Goal: Task Accomplishment & Management: Manage account settings

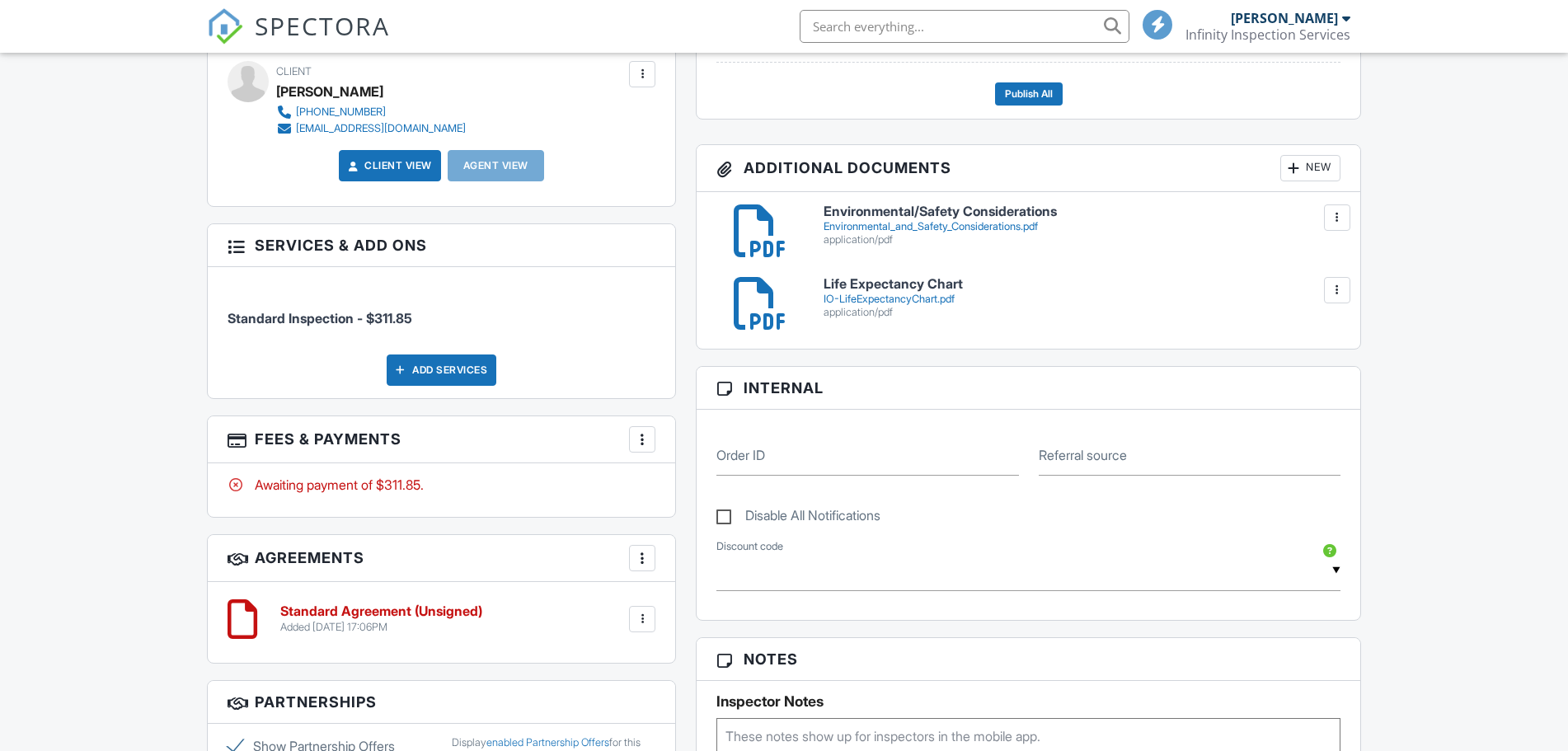
scroll to position [589, 0]
click at [639, 444] on div at bounding box center [642, 439] width 16 height 16
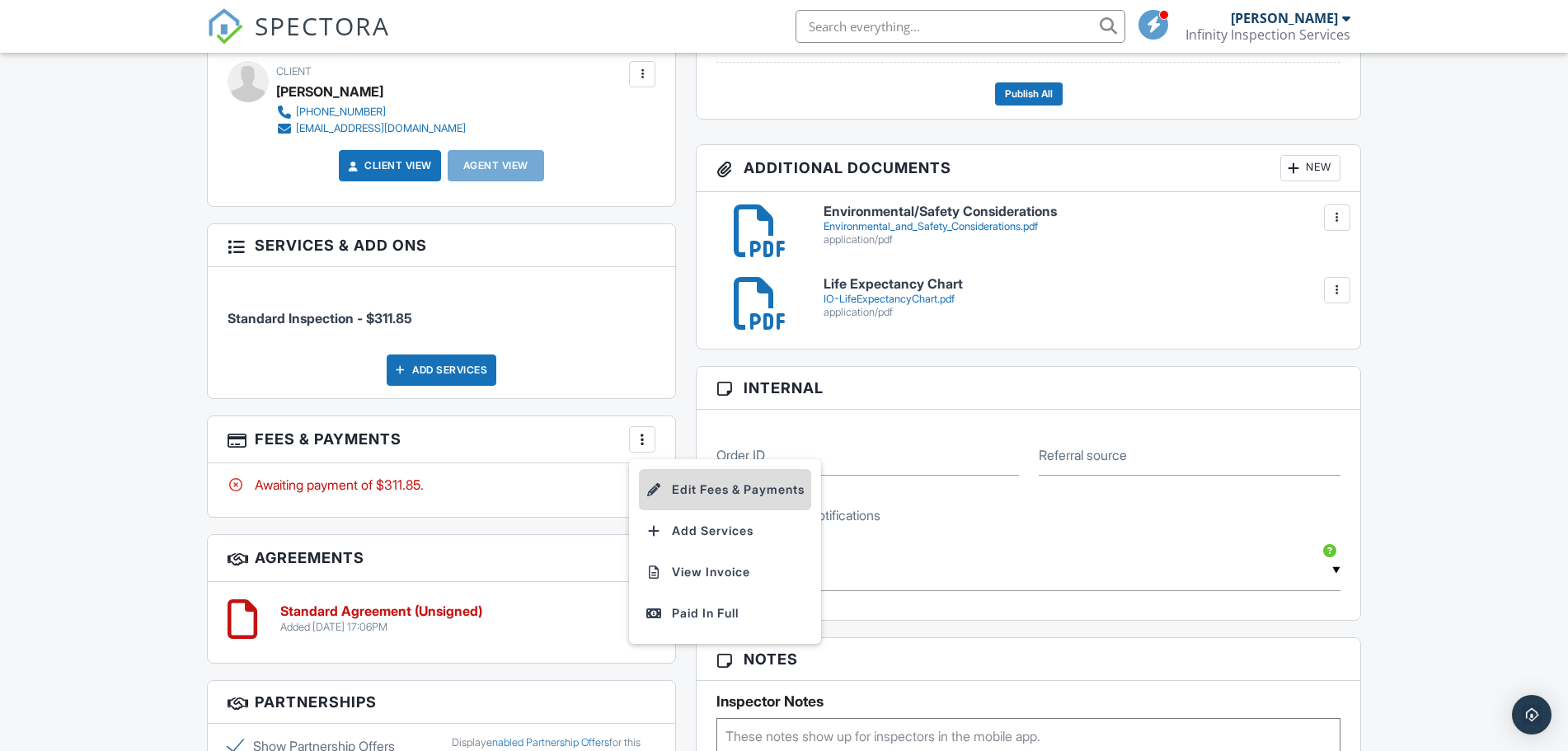
click at [715, 485] on li "Edit Fees & Payments" at bounding box center [724, 490] width 172 height 41
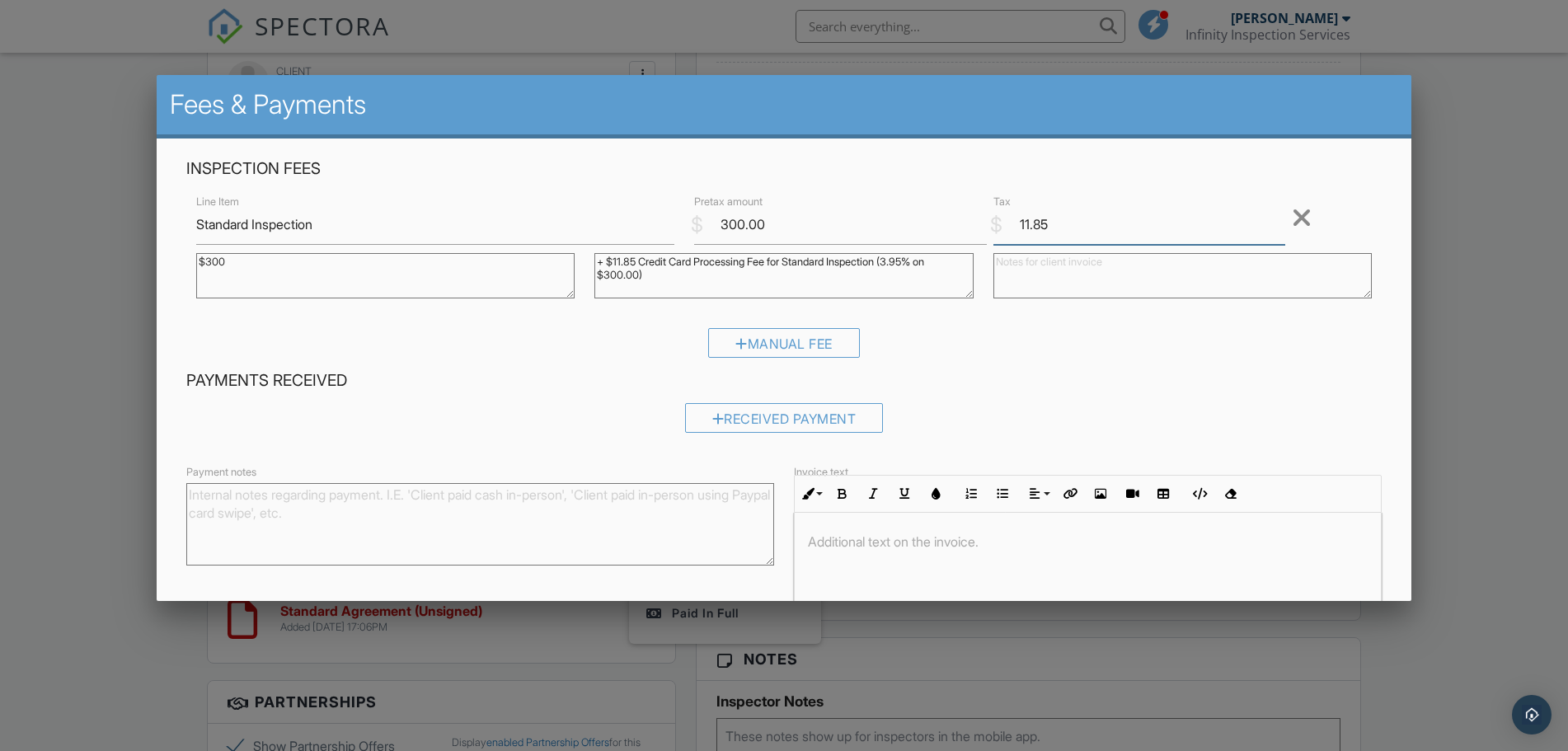
drag, startPoint x: 1061, startPoint y: 226, endPoint x: 970, endPoint y: 222, distance: 91.1
click at [993, 222] on input "11.85" at bounding box center [1139, 224] width 292 height 41
drag, startPoint x: 693, startPoint y: 284, endPoint x: 554, endPoint y: 258, distance: 141.4
click at [594, 258] on textarea "+ $11.85 Credit Card Processing Fee for Standard Inspection (3.95% on $300.00)" at bounding box center [784, 276] width 378 height 45
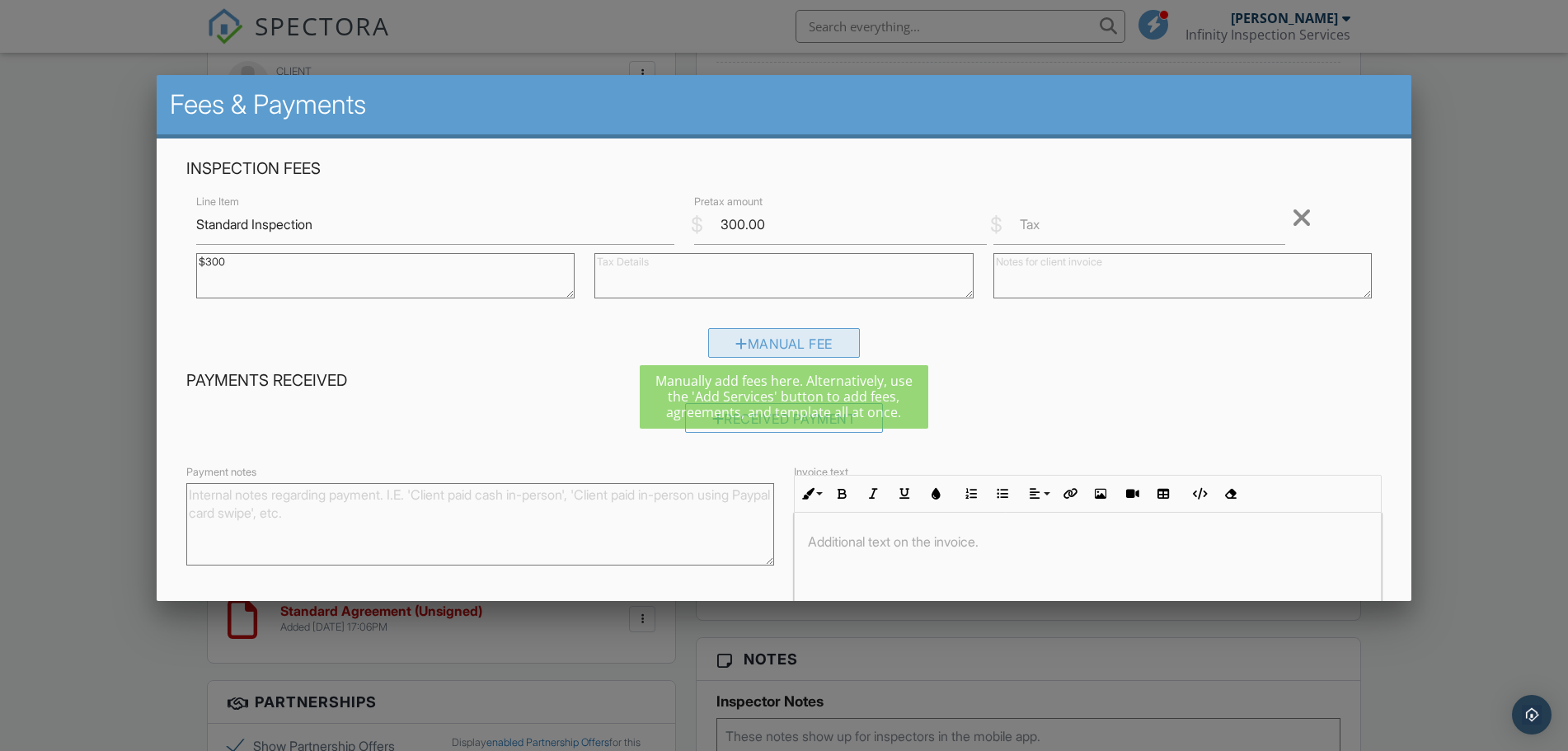
click at [745, 334] on div "Manual Fee" at bounding box center [784, 342] width 151 height 30
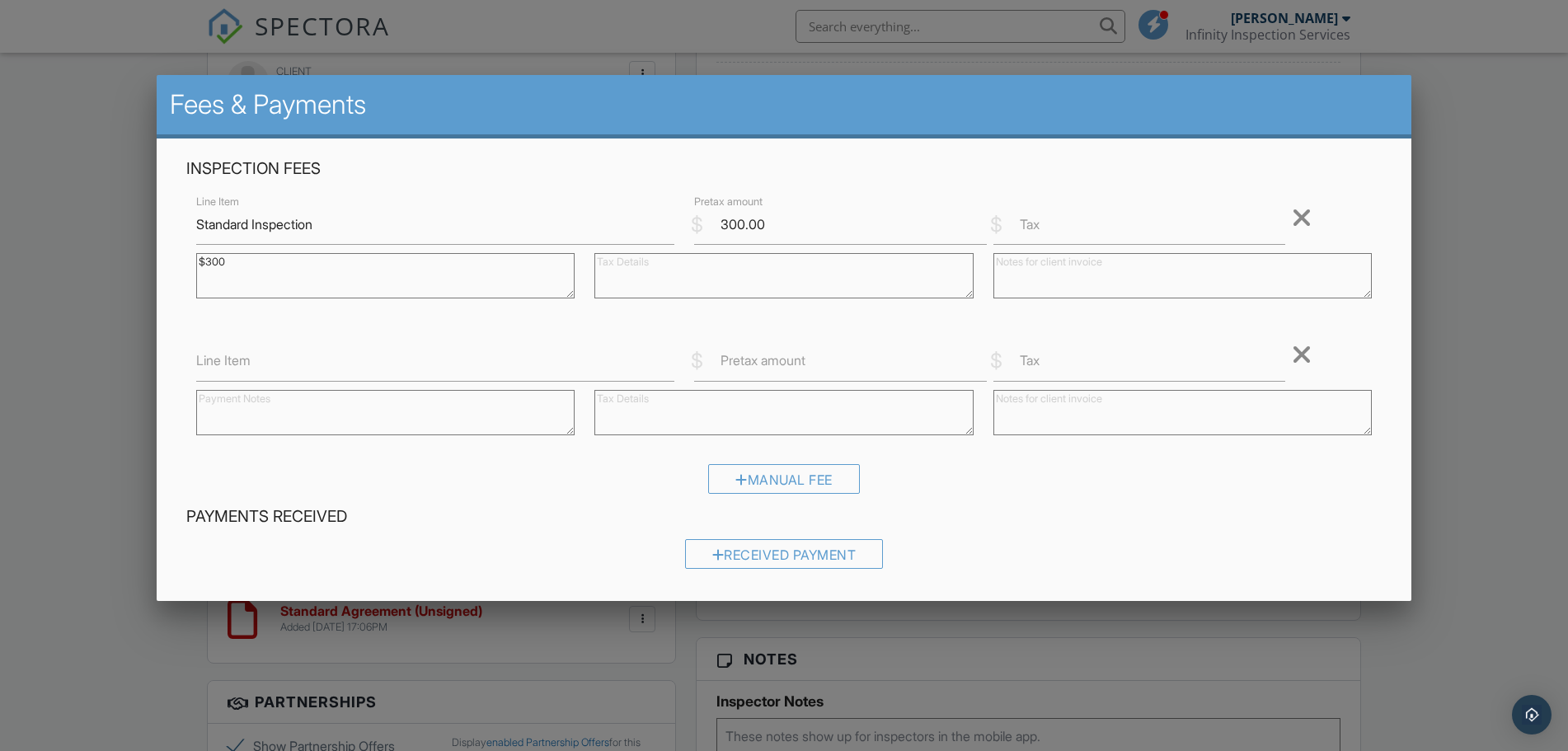
click at [1297, 346] on div at bounding box center [1301, 354] width 20 height 26
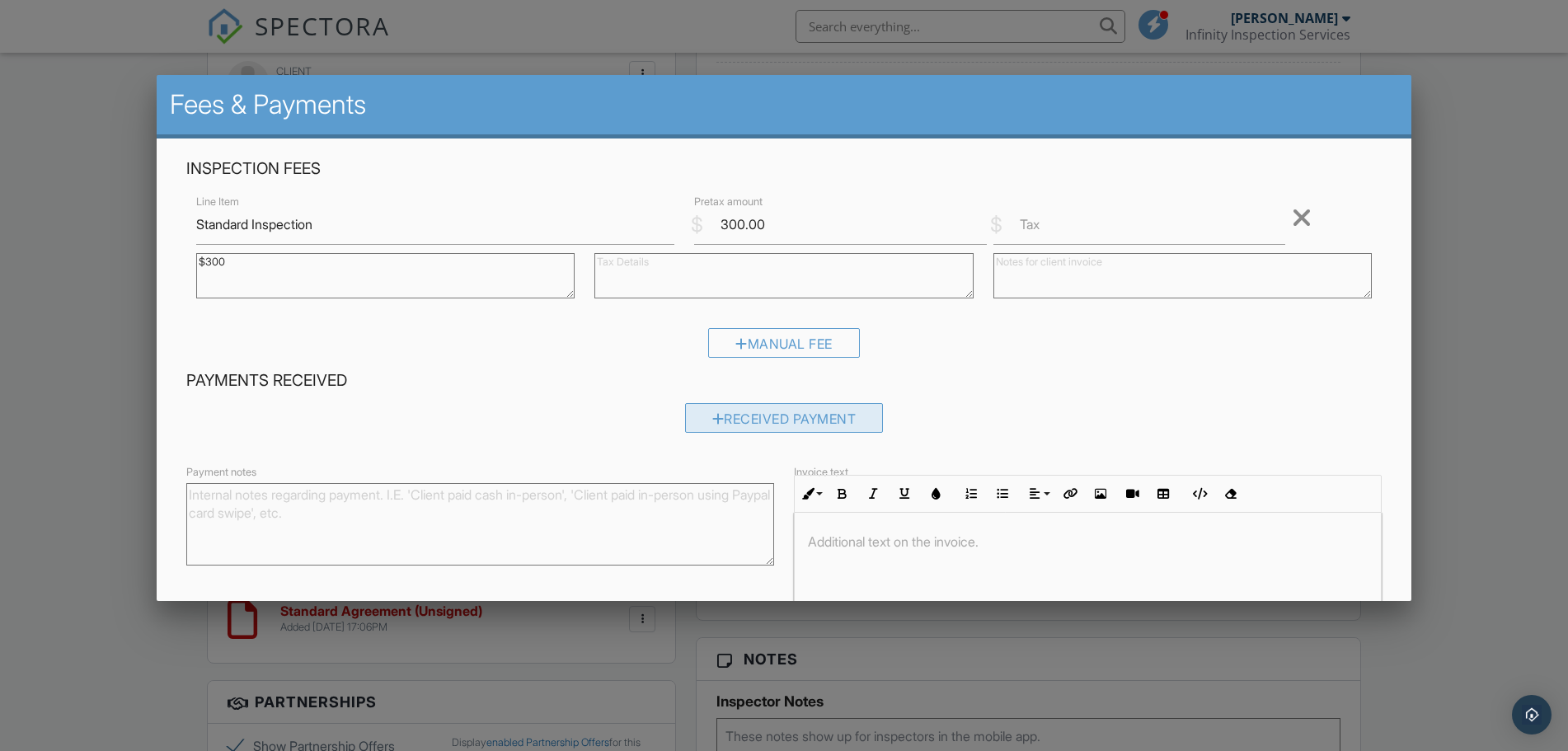
click at [850, 417] on div "Received Payment" at bounding box center [784, 418] width 199 height 30
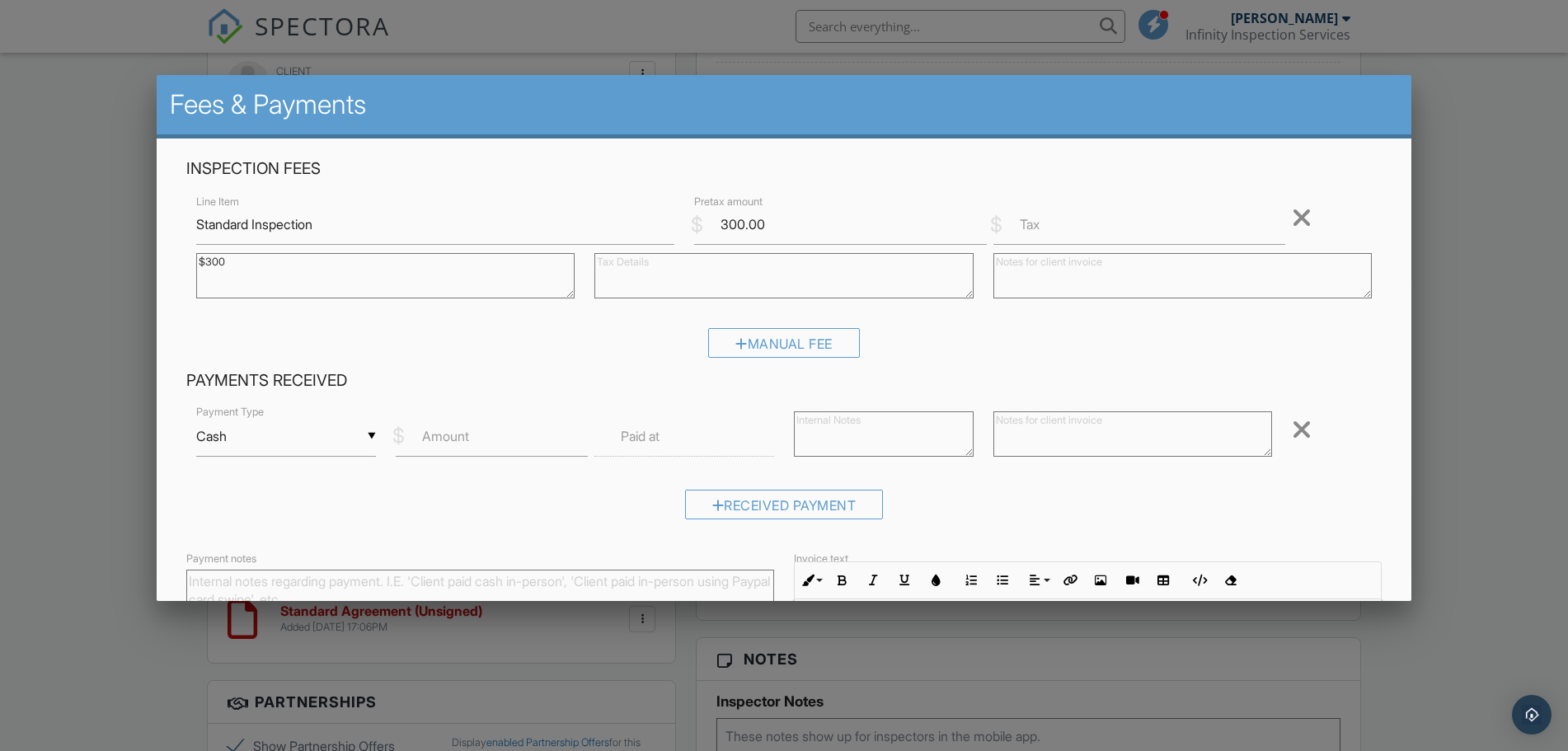
click at [462, 434] on label "Amount" at bounding box center [446, 436] width 47 height 18
click at [462, 434] on input "Amount" at bounding box center [492, 436] width 193 height 41
type input "100"
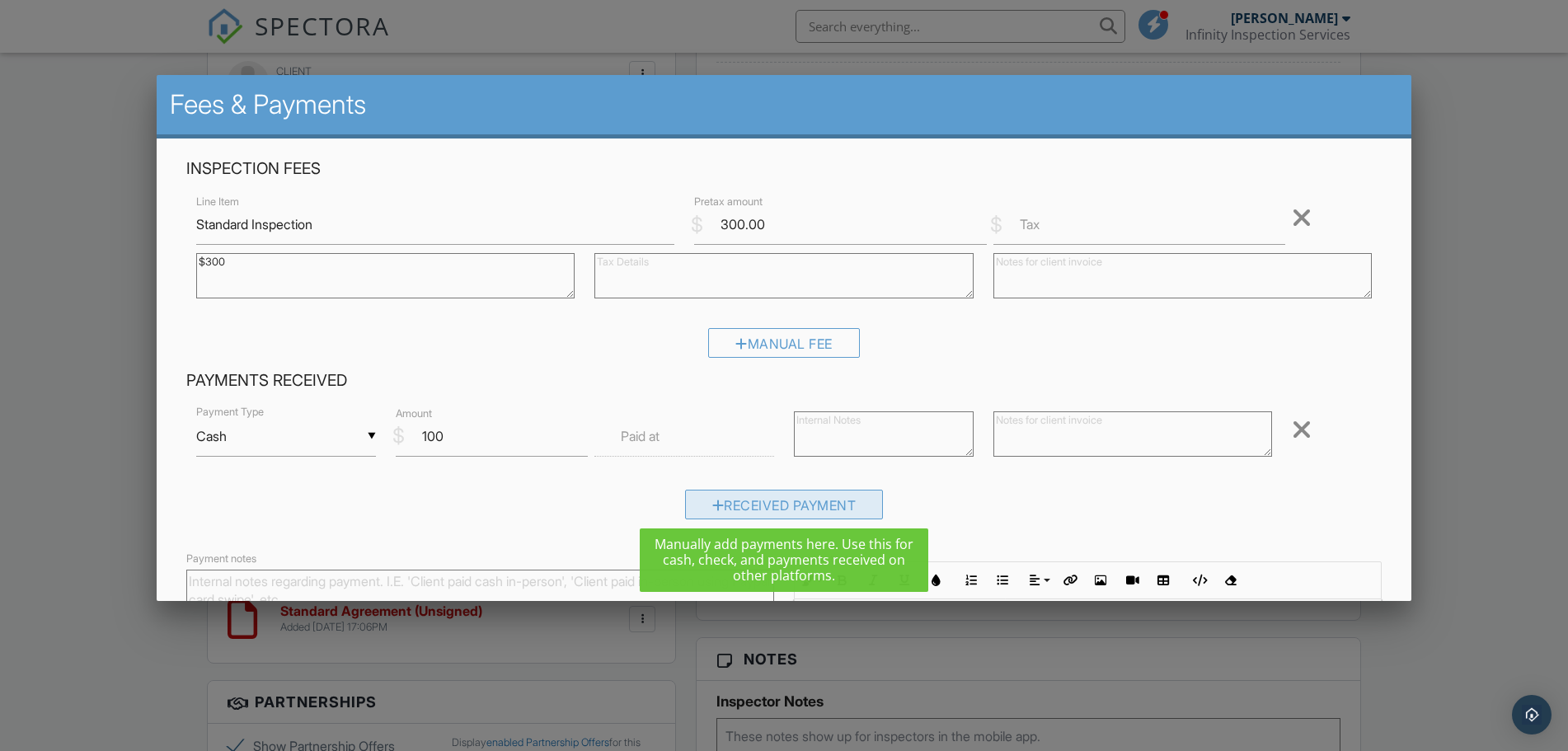
click at [774, 498] on div "Received Payment" at bounding box center [784, 504] width 199 height 30
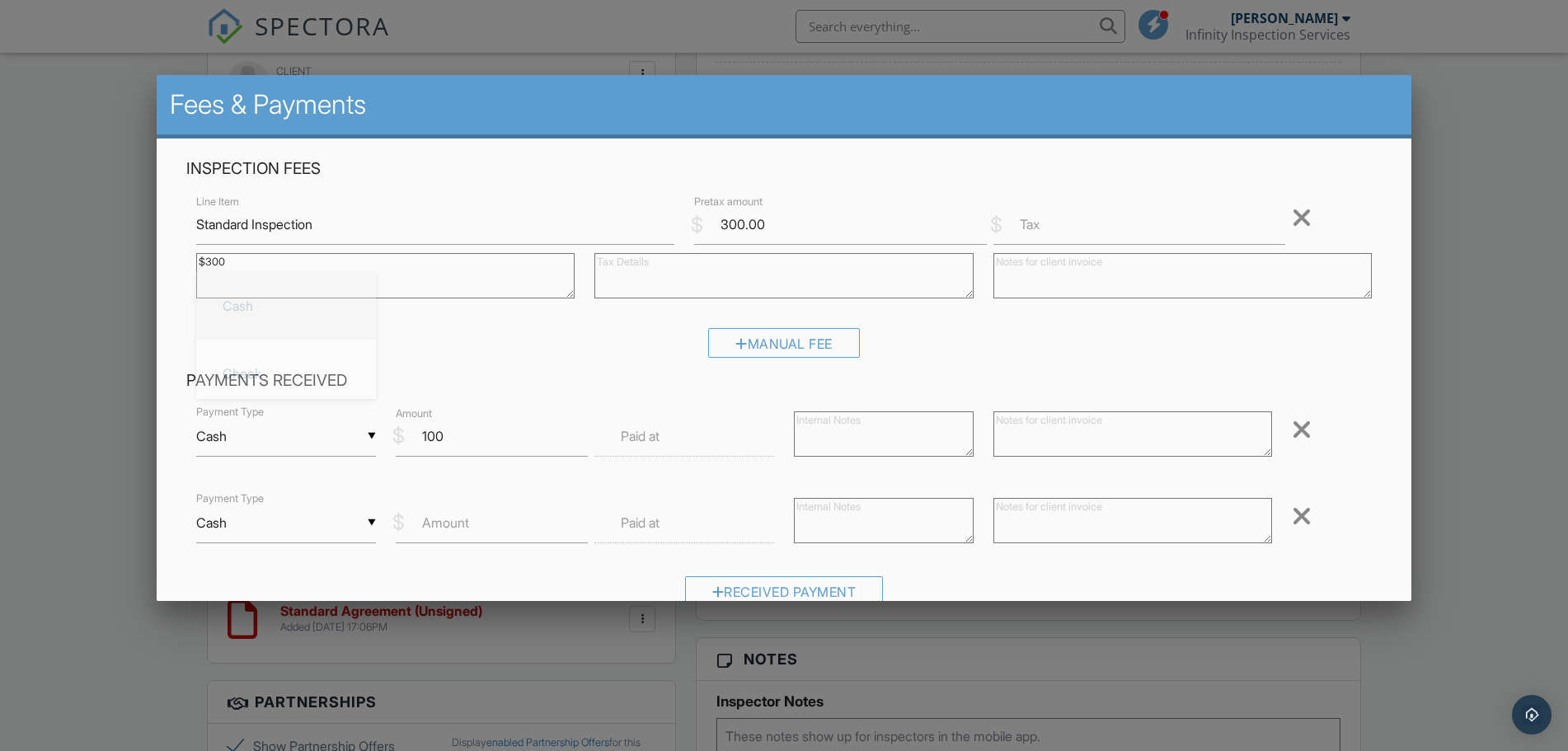
click at [328, 528] on input "Cash" at bounding box center [286, 522] width 180 height 41
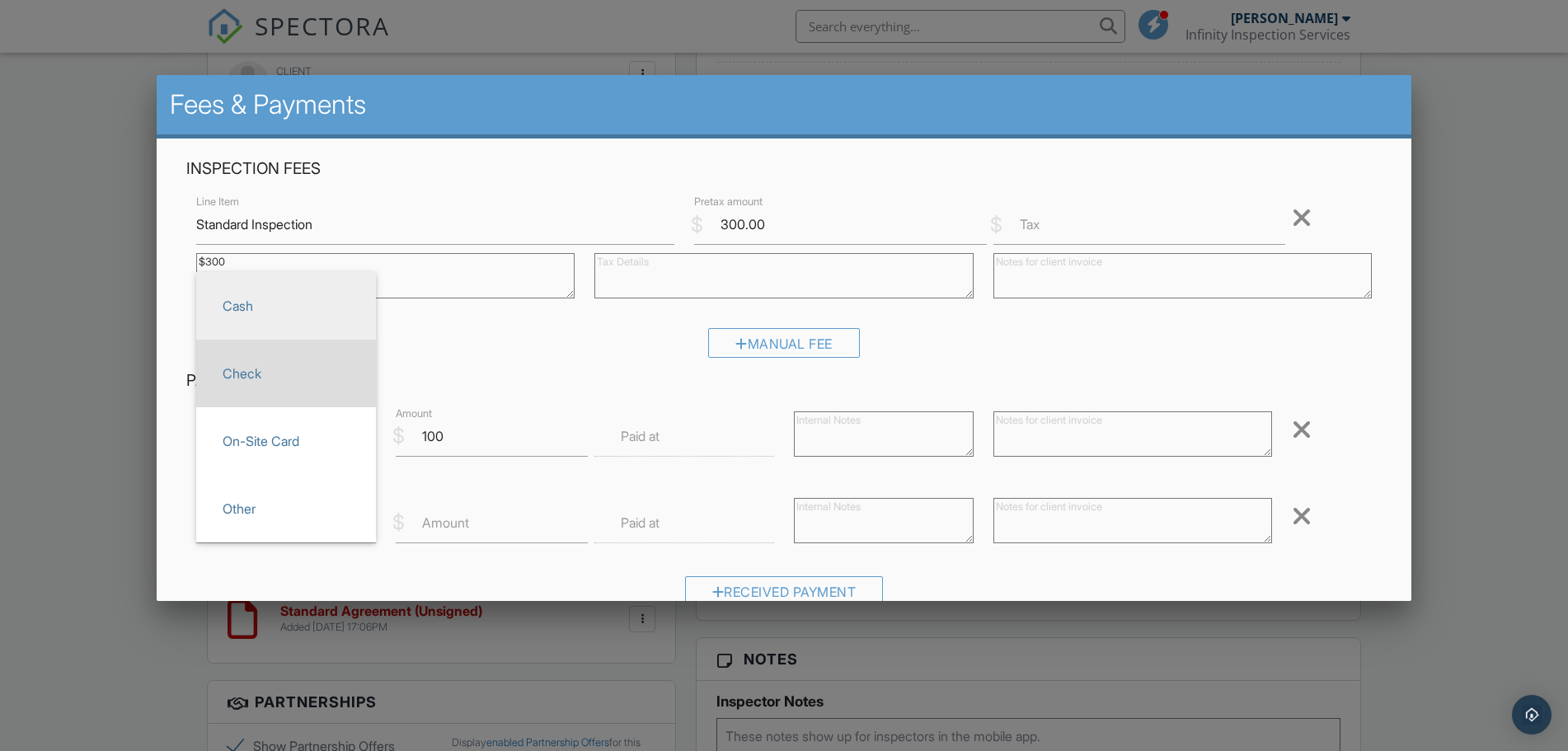
drag, startPoint x: 274, startPoint y: 376, endPoint x: 283, endPoint y: 378, distance: 9.2
click at [275, 376] on span "Check" at bounding box center [286, 374] width 153 height 41
type input "Check"
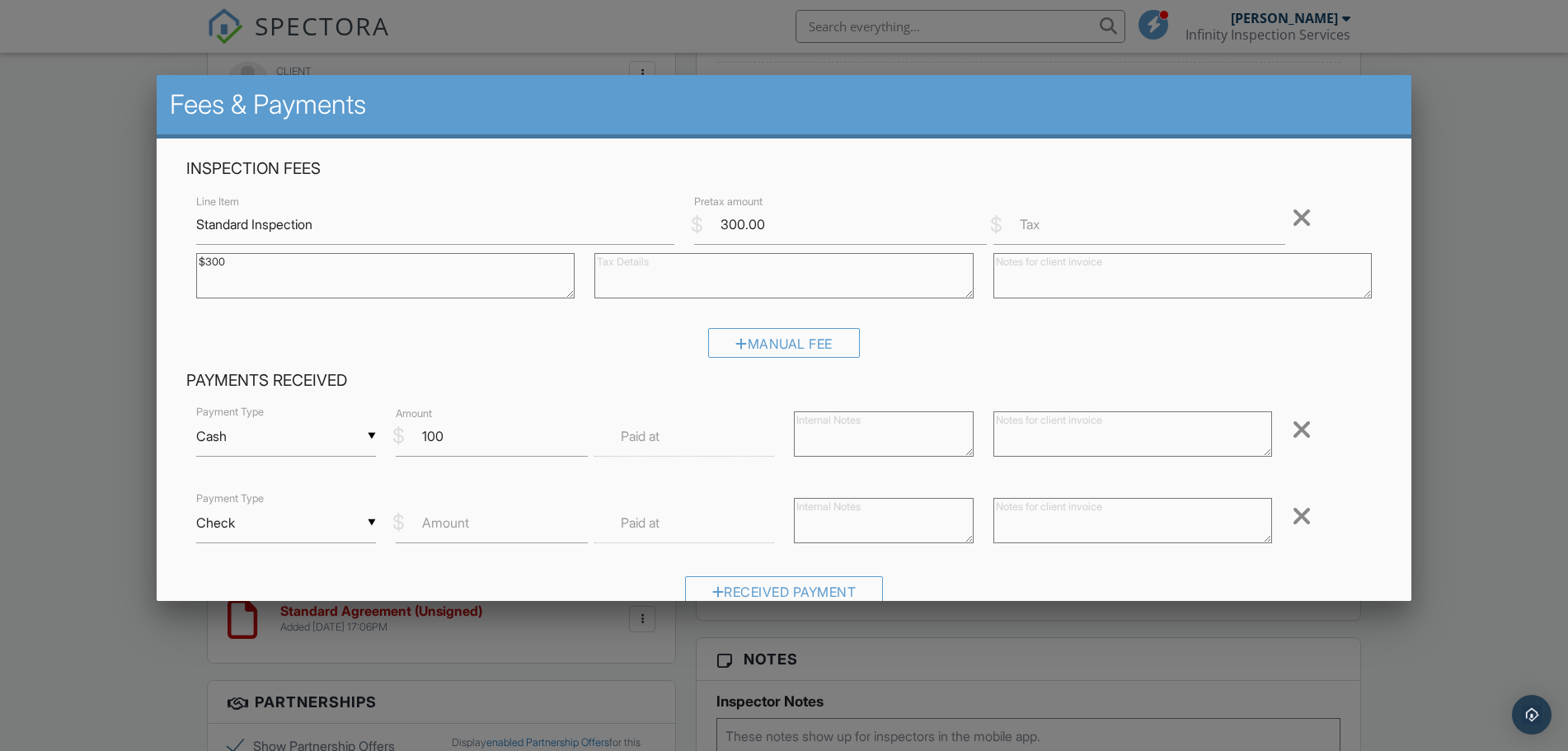
click at [469, 517] on label "Amount" at bounding box center [446, 522] width 47 height 18
click at [469, 517] on input "Amount" at bounding box center [492, 522] width 193 height 41
type input "200"
click at [684, 522] on input "text" at bounding box center [684, 522] width 180 height 41
type input "09/26/2025 12:00 PM"
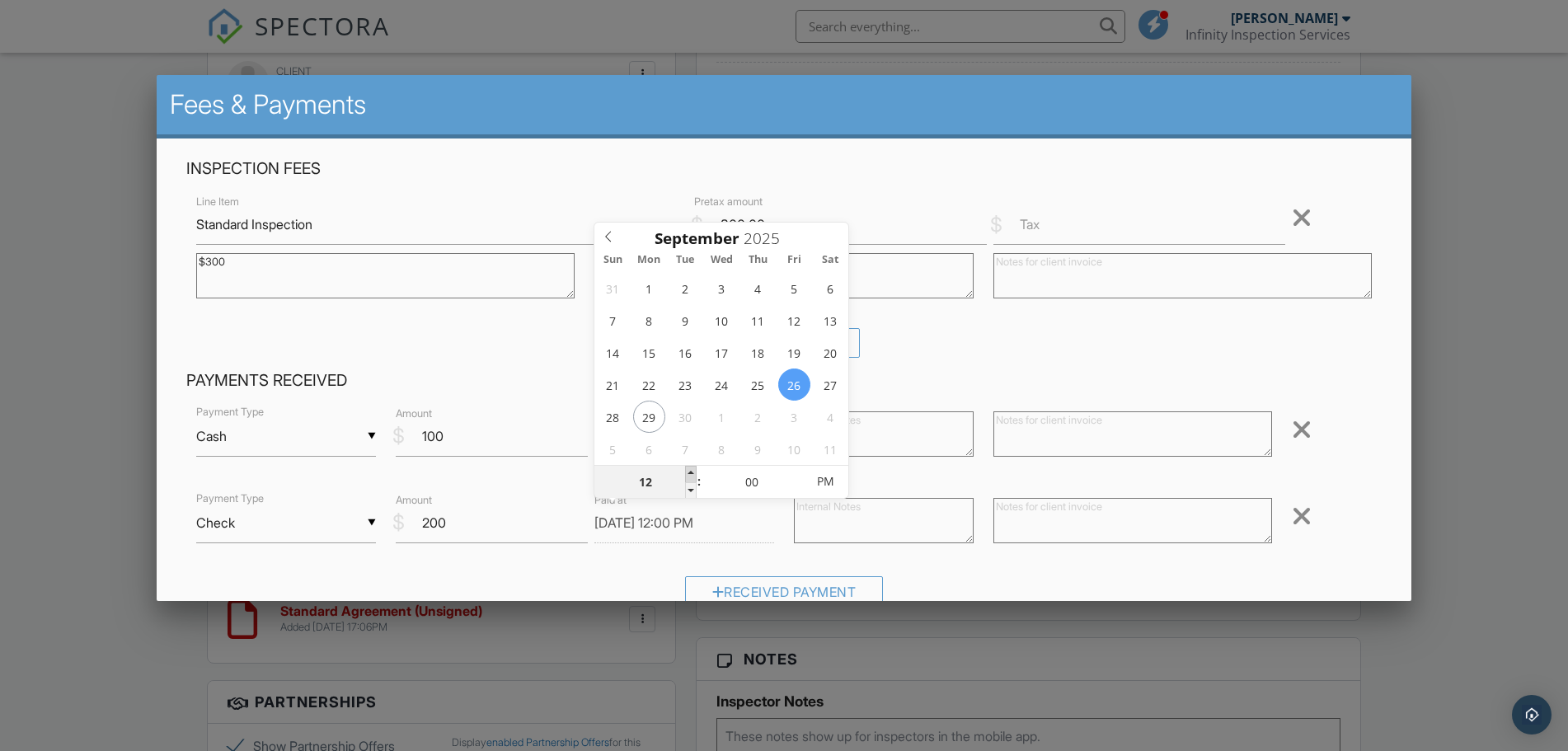
type input "01"
type input "09/26/2025 1:00 PM"
click at [693, 470] on span at bounding box center [691, 474] width 12 height 16
type input "02"
type input "09/26/2025 2:00 PM"
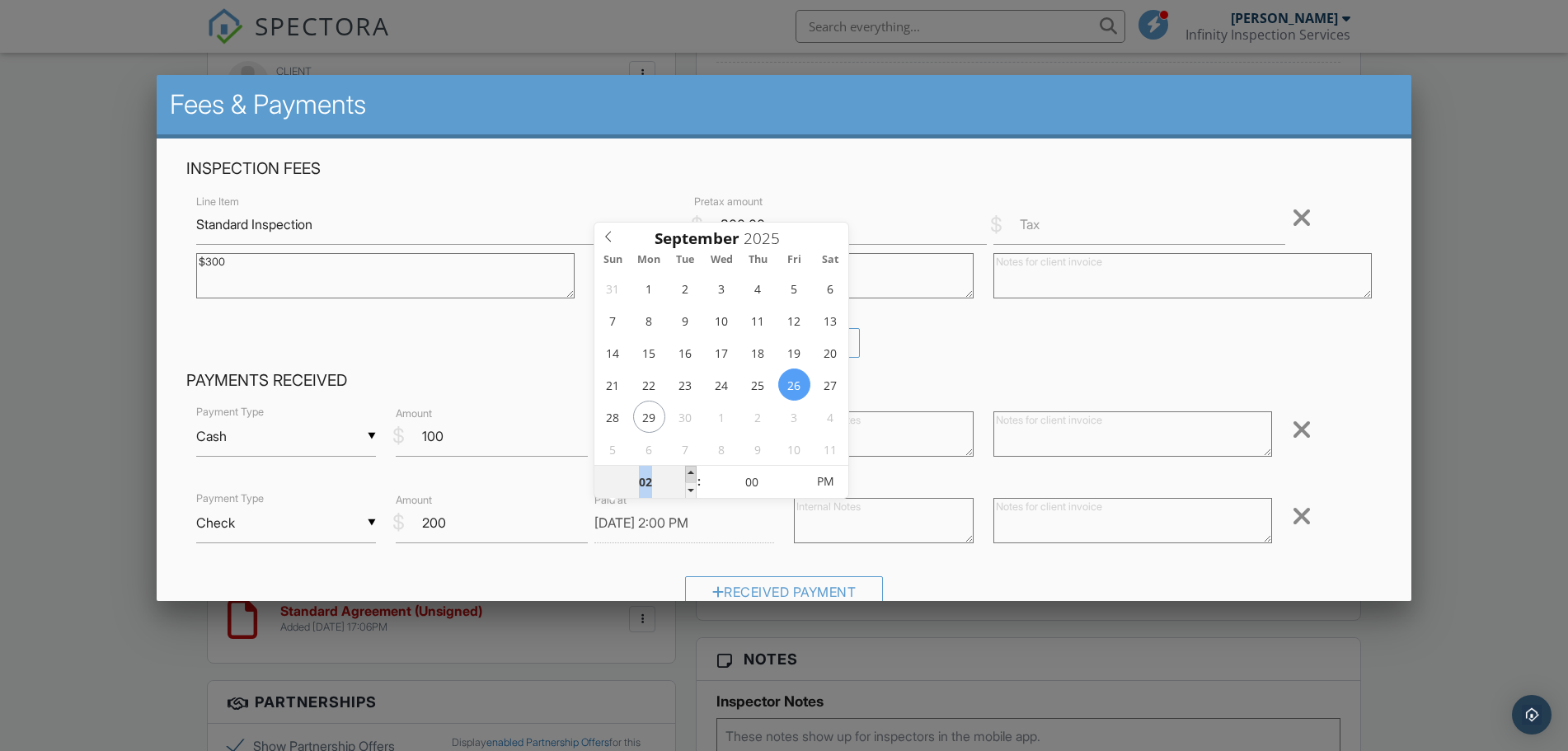
click at [693, 470] on span at bounding box center [691, 474] width 12 height 16
type input "03"
type input "[DATE] 3:00 PM"
click at [693, 470] on span at bounding box center [691, 474] width 12 height 16
click at [599, 560] on div "▼ Cash Cash Check On-Site Card Other Cash Check On-Site Card Other Payment Type…" at bounding box center [784, 511] width 1195 height 215
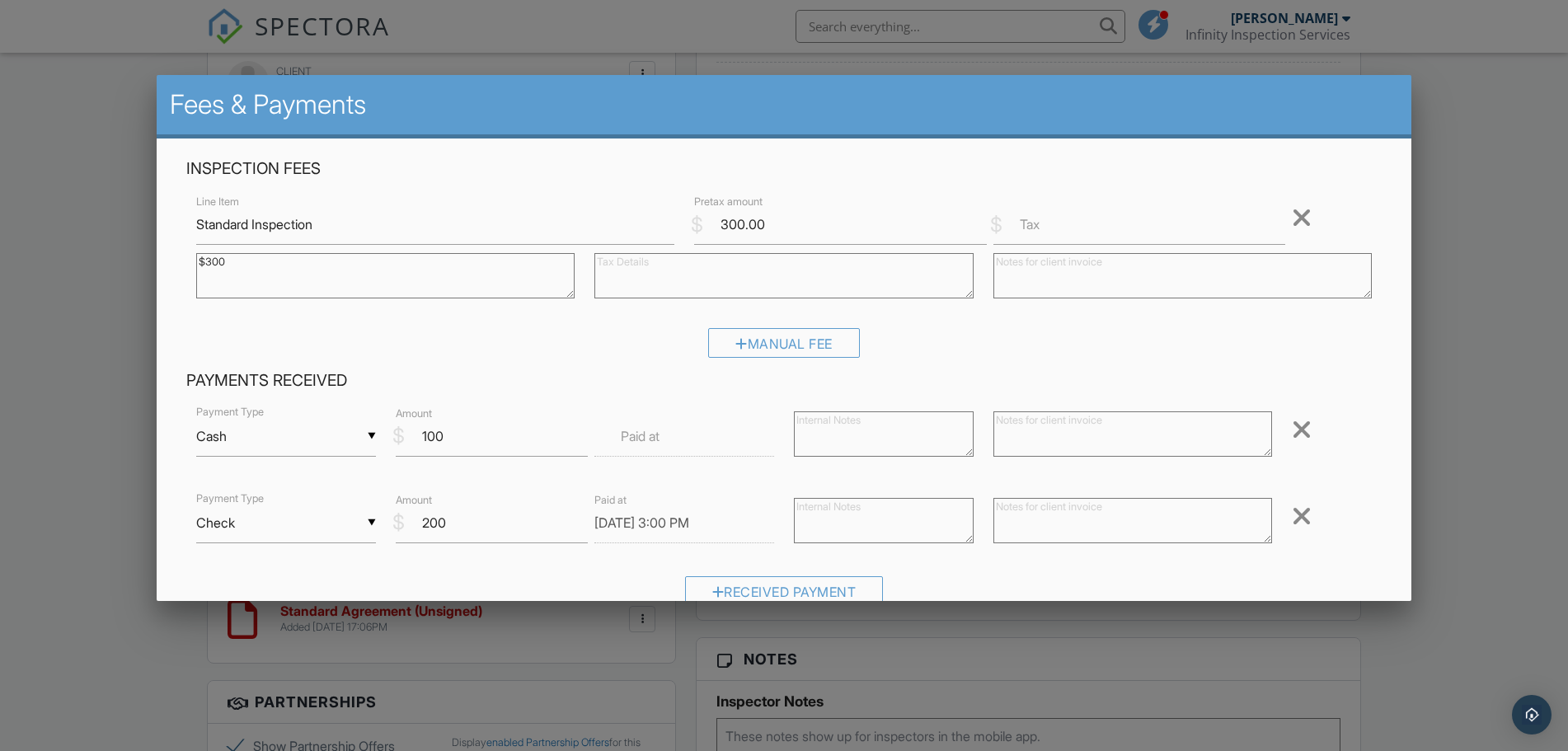
click at [664, 432] on input "text" at bounding box center [684, 436] width 180 height 41
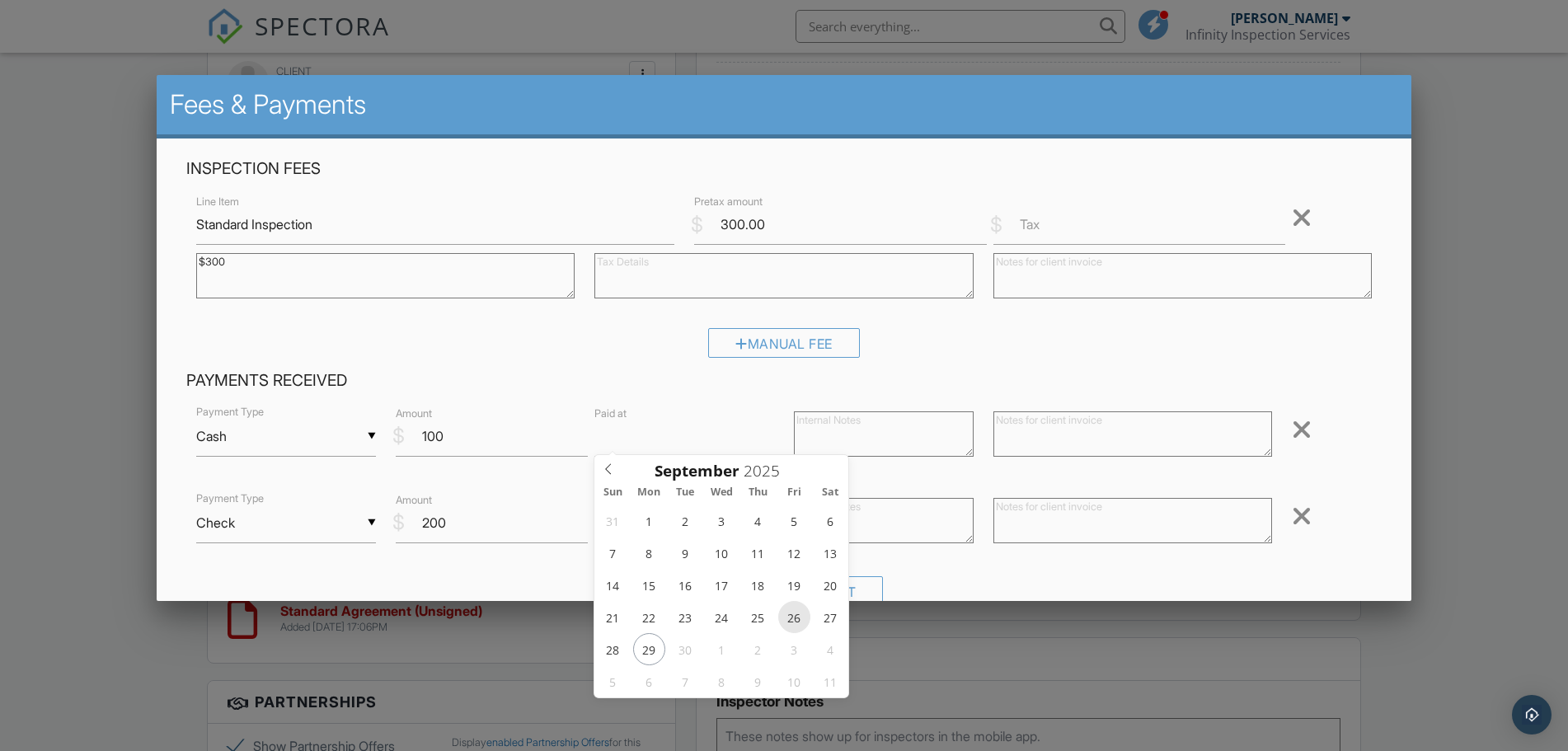
type input "09/26/2025 12:00 PM"
type input "01"
type input "09/26/2025 1:00 PM"
click at [689, 705] on span at bounding box center [691, 706] width 12 height 16
type input "02"
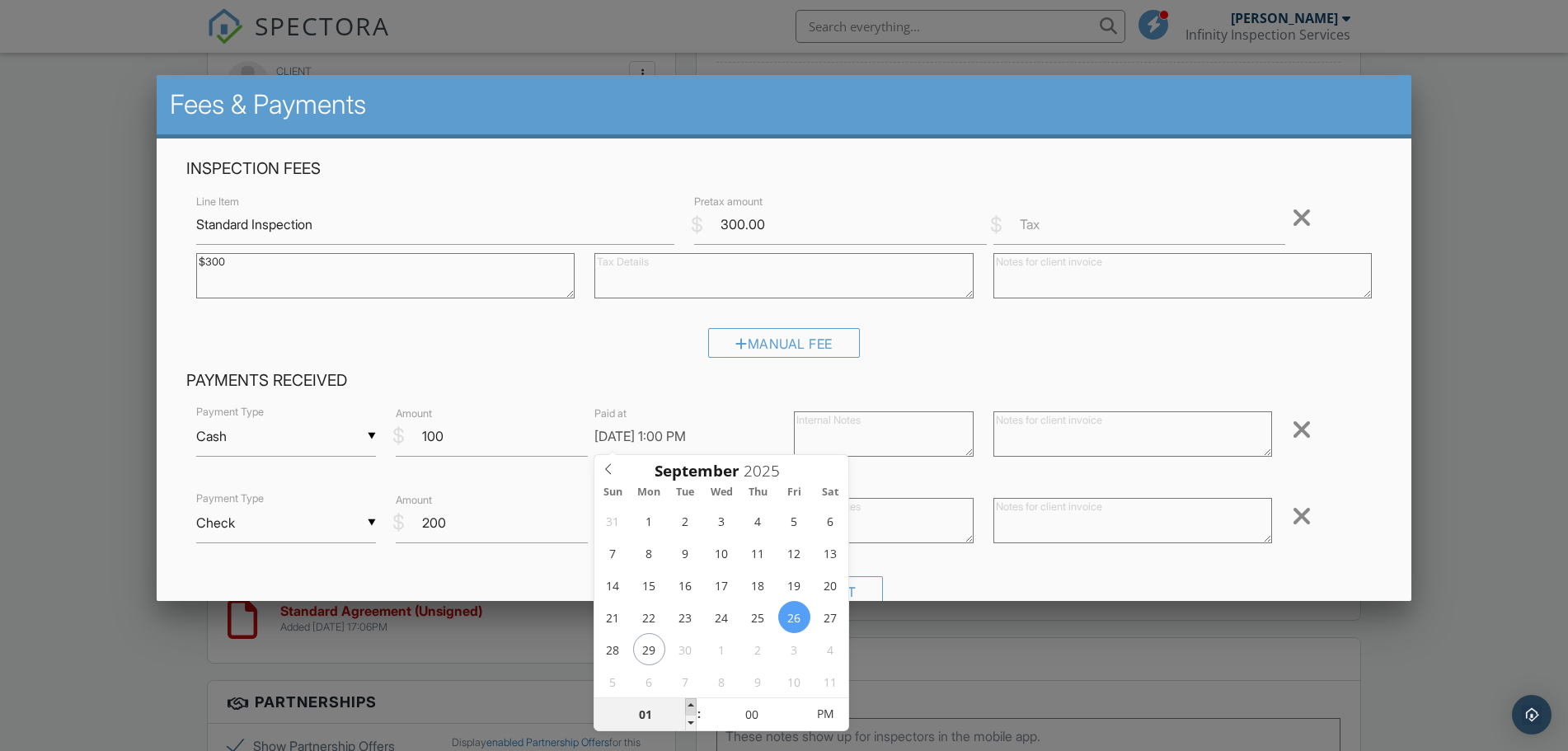
type input "09/26/2025 2:00 PM"
click at [689, 705] on span at bounding box center [691, 706] width 12 height 16
type input "03"
type input "[DATE] 3:00 PM"
click at [689, 705] on span at bounding box center [691, 706] width 12 height 16
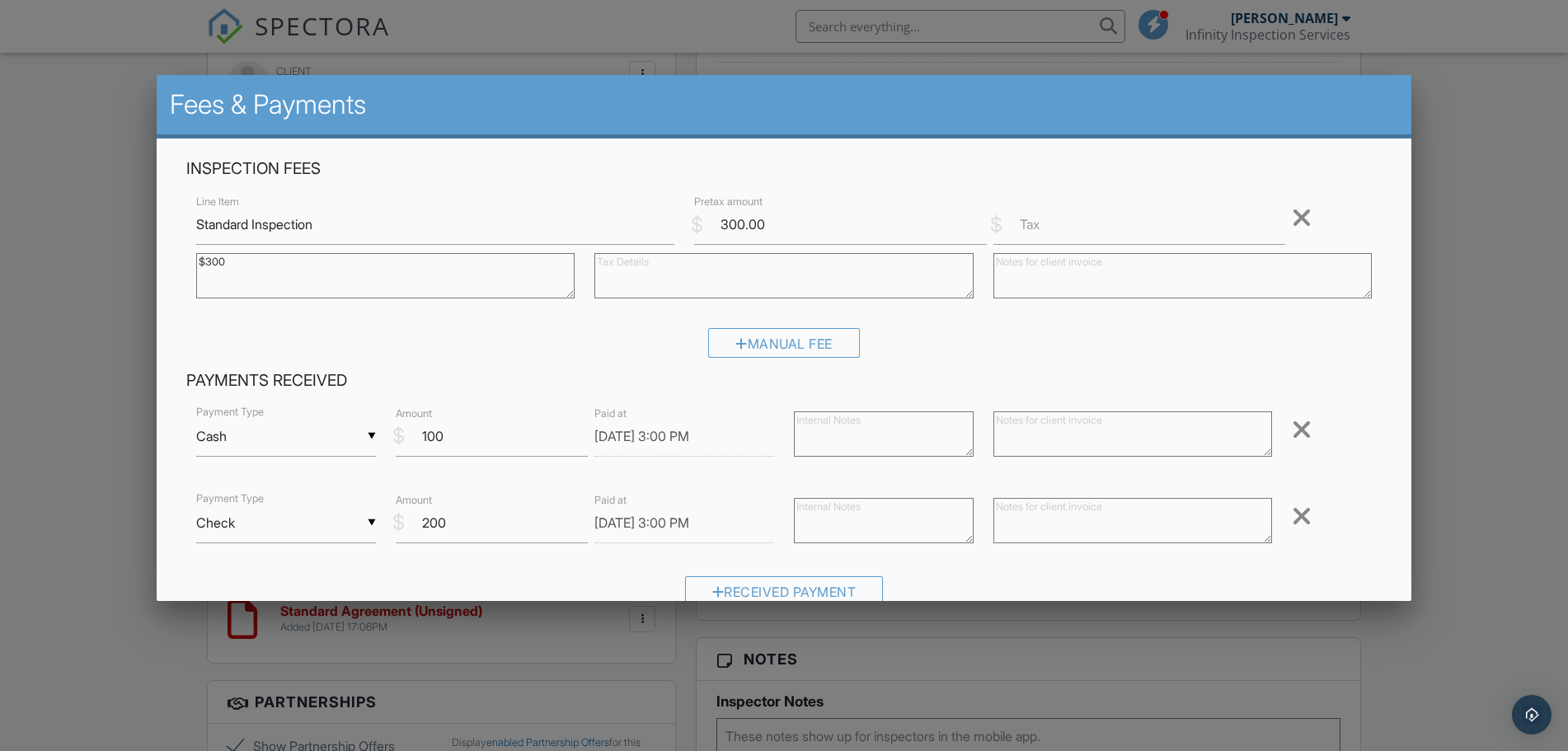
click at [1356, 360] on div "Manual Fee" at bounding box center [784, 348] width 1195 height 42
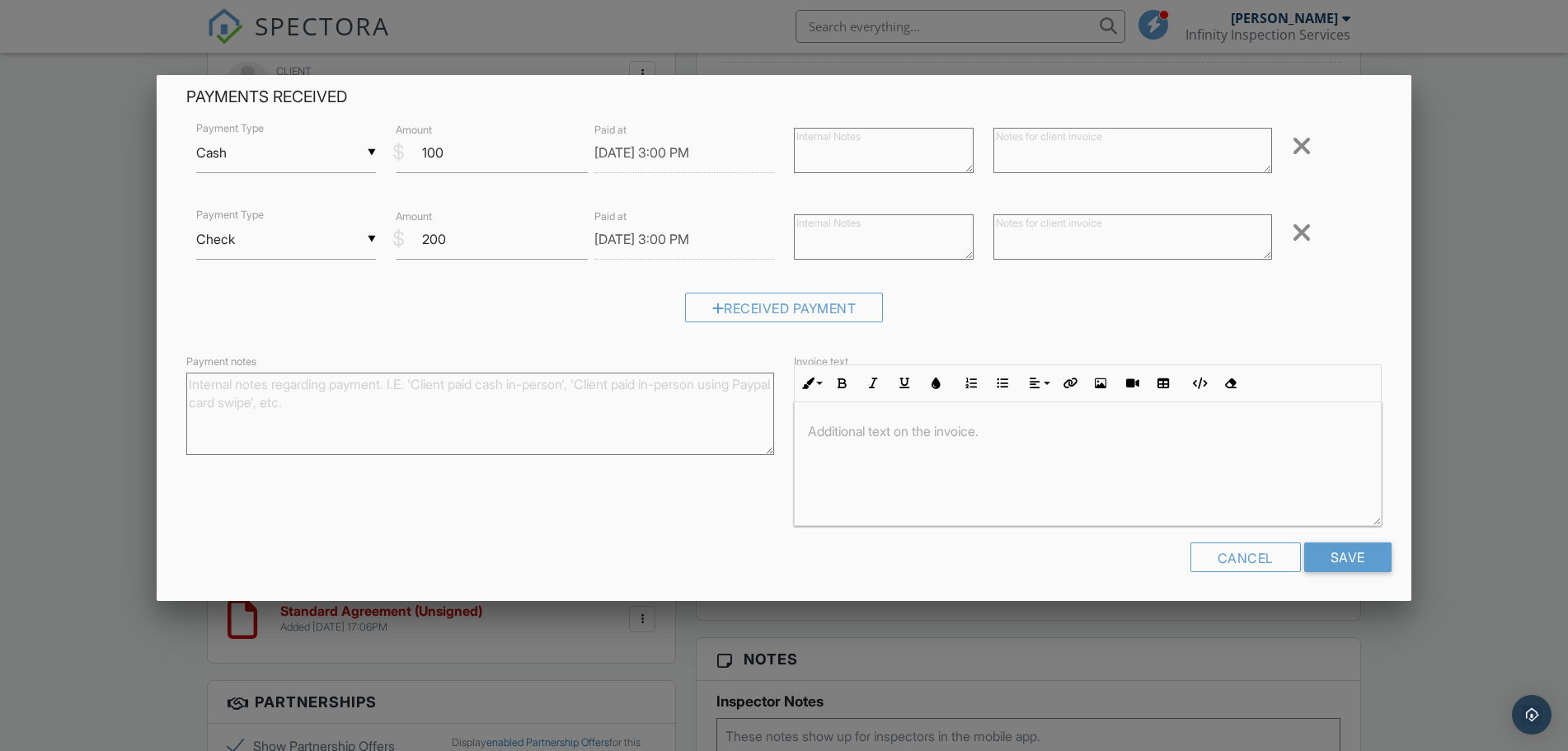
scroll to position [1, 0]
click at [1349, 550] on input "Save" at bounding box center [1347, 556] width 87 height 30
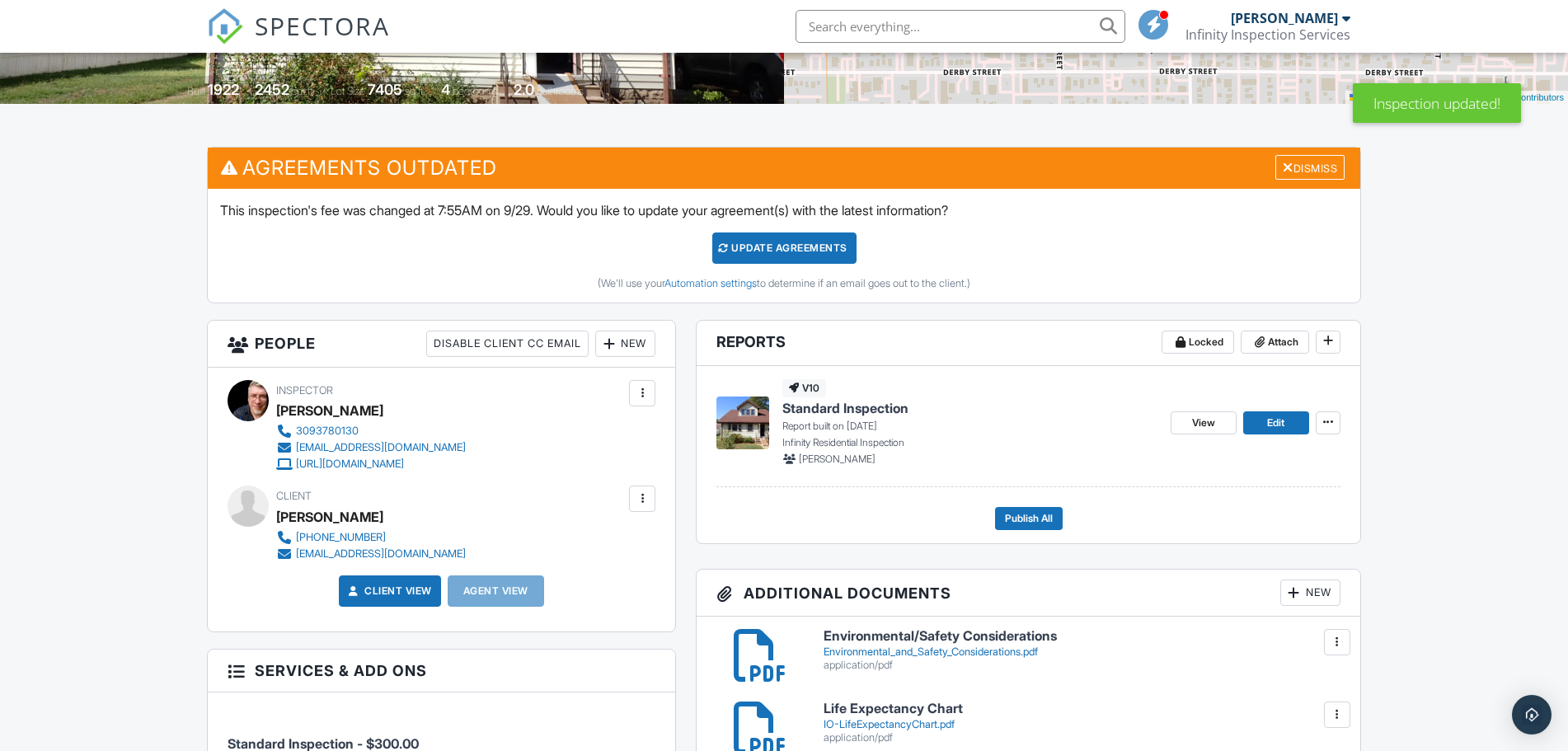
scroll to position [336, 0]
click at [1029, 528] on button "Publish All" at bounding box center [1029, 519] width 68 height 23
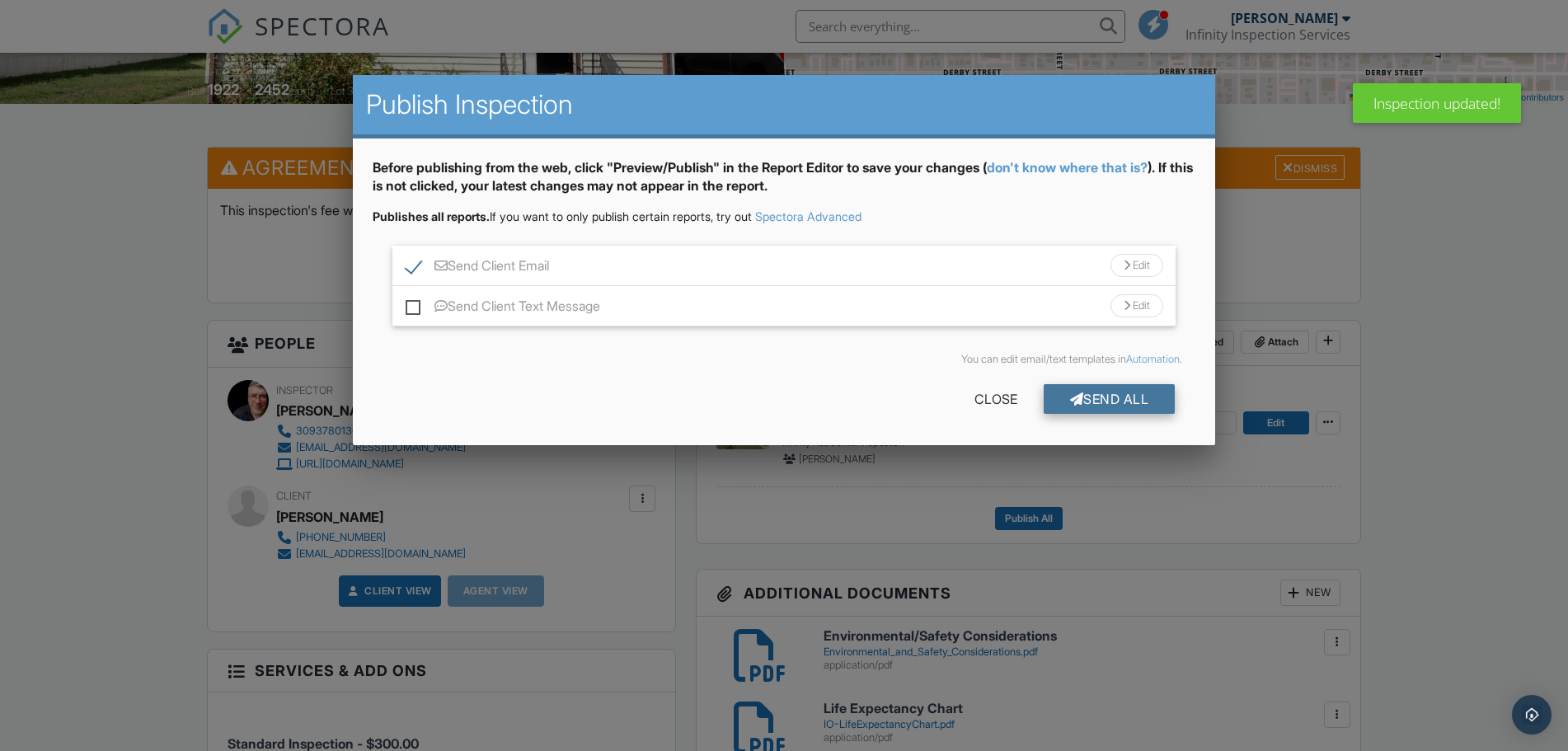
click at [1101, 404] on div "Send All" at bounding box center [1110, 399] width 131 height 30
